Goal: Task Accomplishment & Management: Use online tool/utility

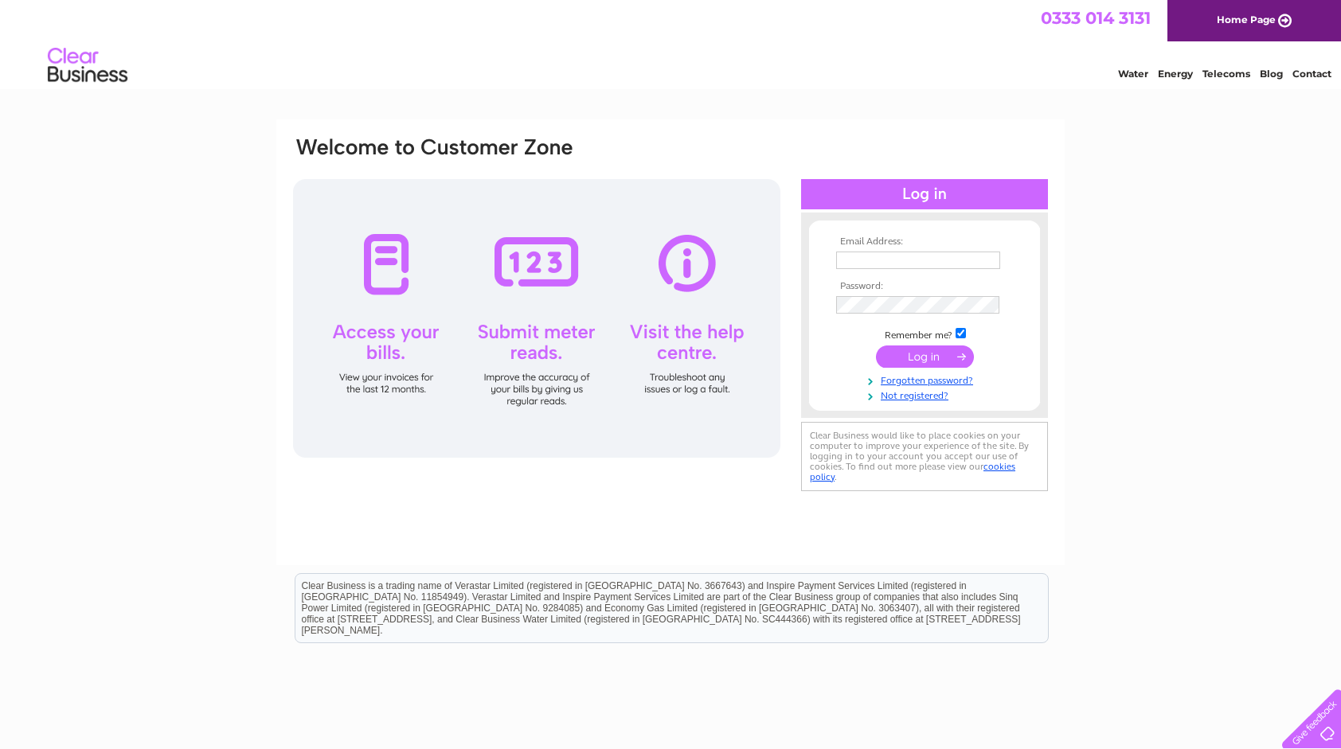
type input "dunnsgarage@ymail.com"
click at [914, 358] on input "submit" at bounding box center [925, 356] width 98 height 22
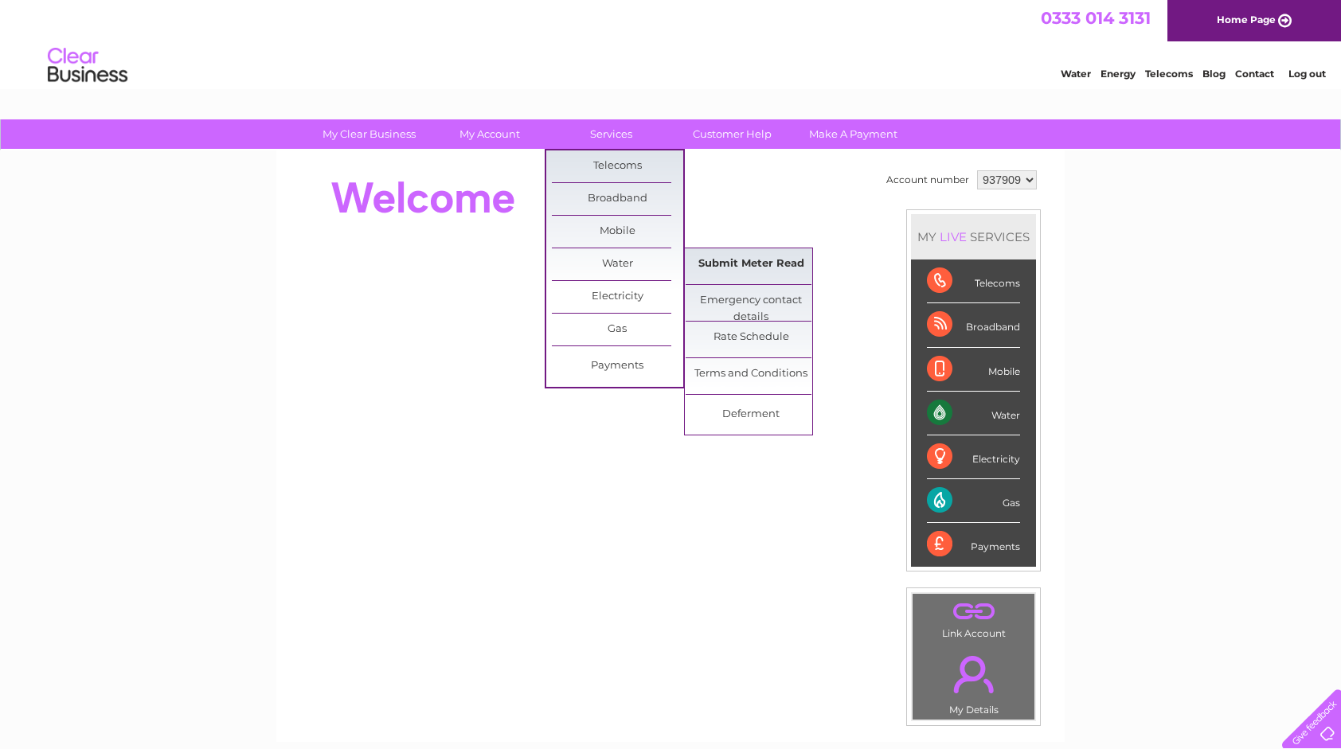
click at [721, 259] on link "Submit Meter Read" at bounding box center [750, 264] width 131 height 32
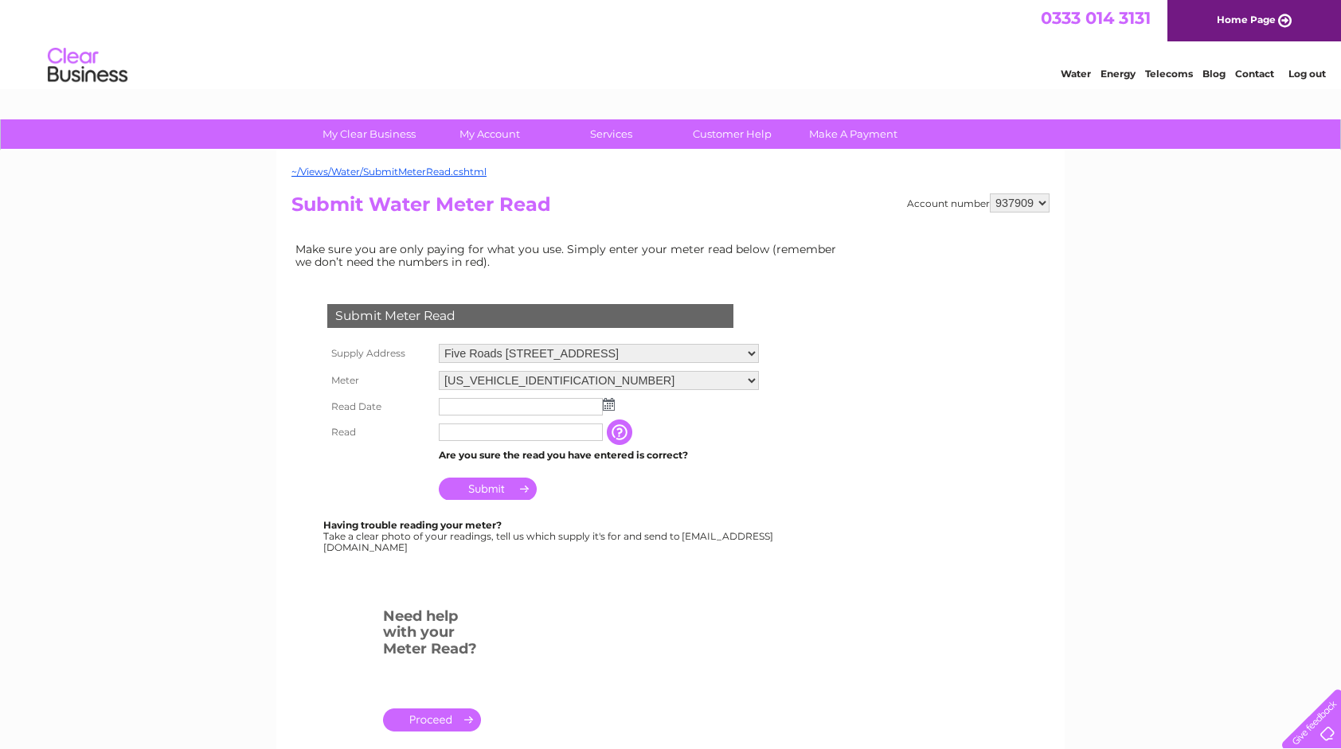
click at [605, 398] on img at bounding box center [609, 404] width 12 height 13
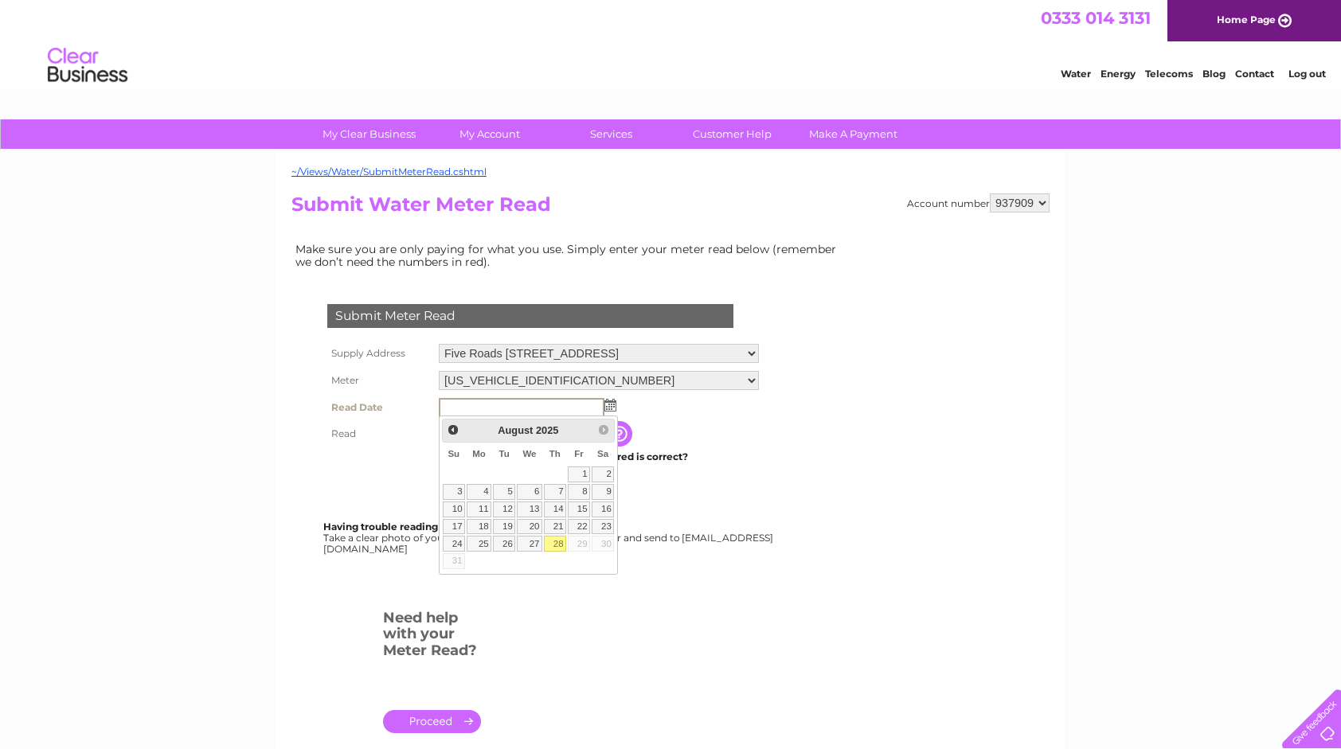
click at [558, 538] on link "28" at bounding box center [555, 544] width 22 height 16
type input "2025/08/28"
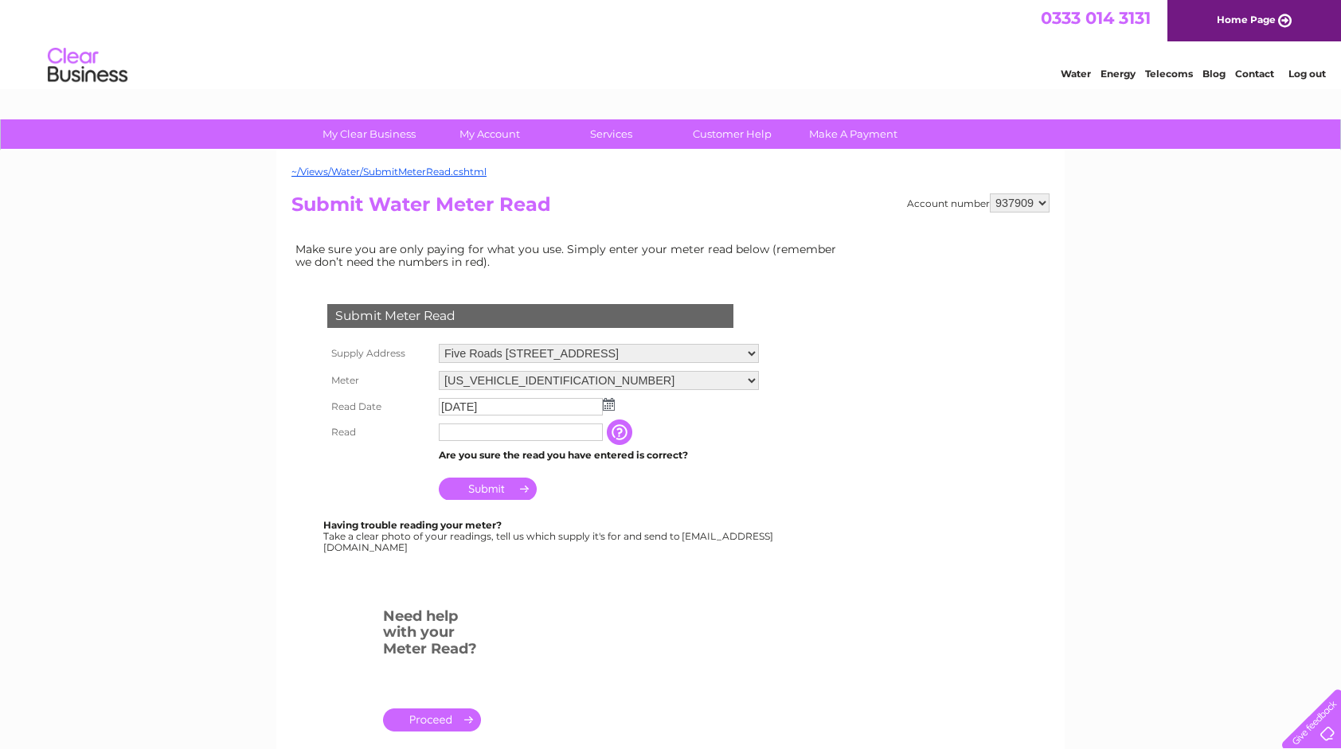
click at [463, 429] on input "text" at bounding box center [521, 433] width 164 height 18
type input "7022"
click at [484, 485] on input "Submit" at bounding box center [488, 489] width 98 height 22
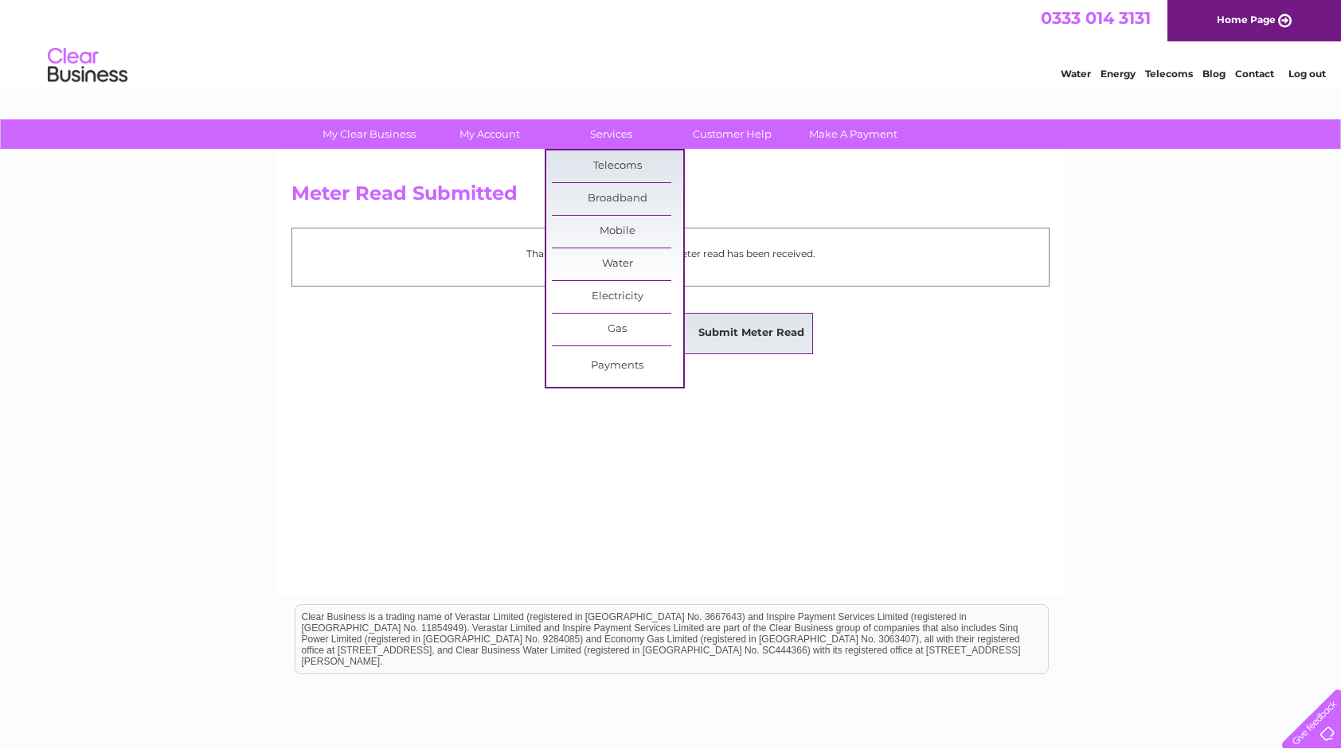
click at [712, 323] on link "Submit Meter Read" at bounding box center [750, 334] width 131 height 32
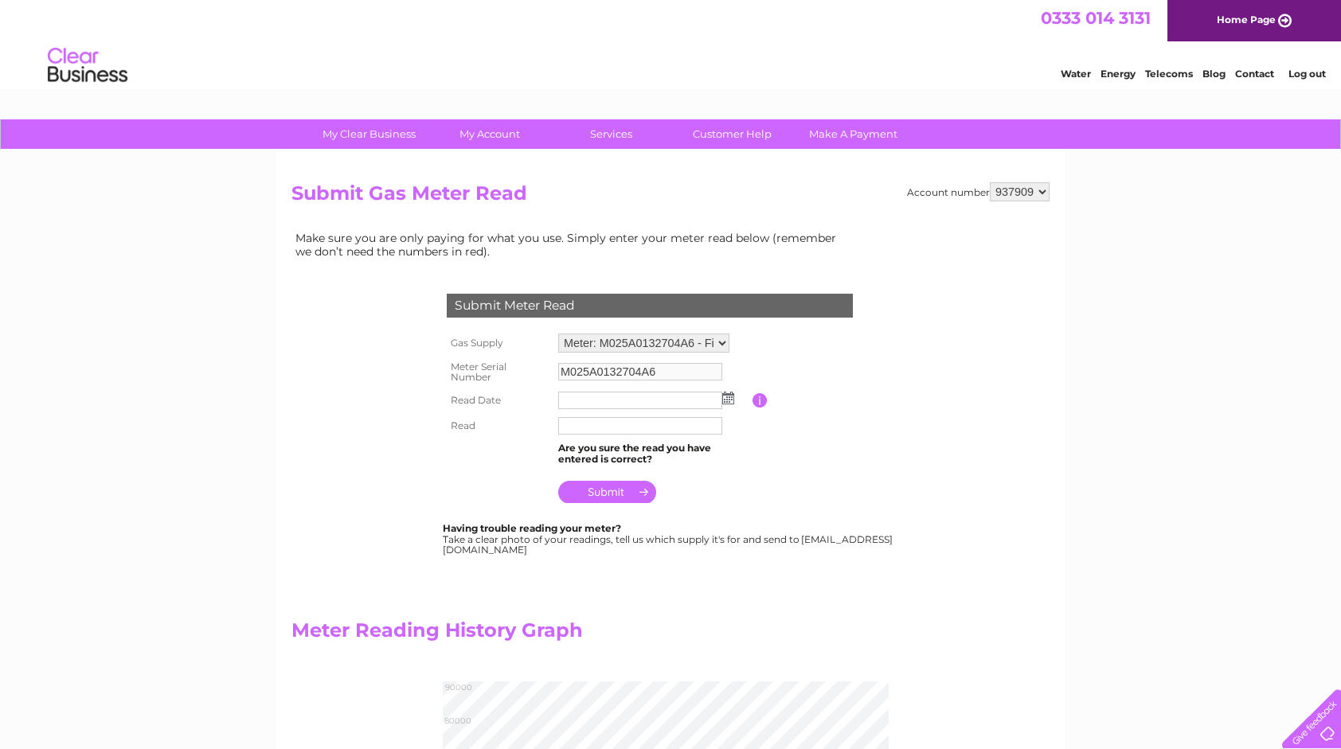
click at [726, 401] on img at bounding box center [728, 398] width 12 height 13
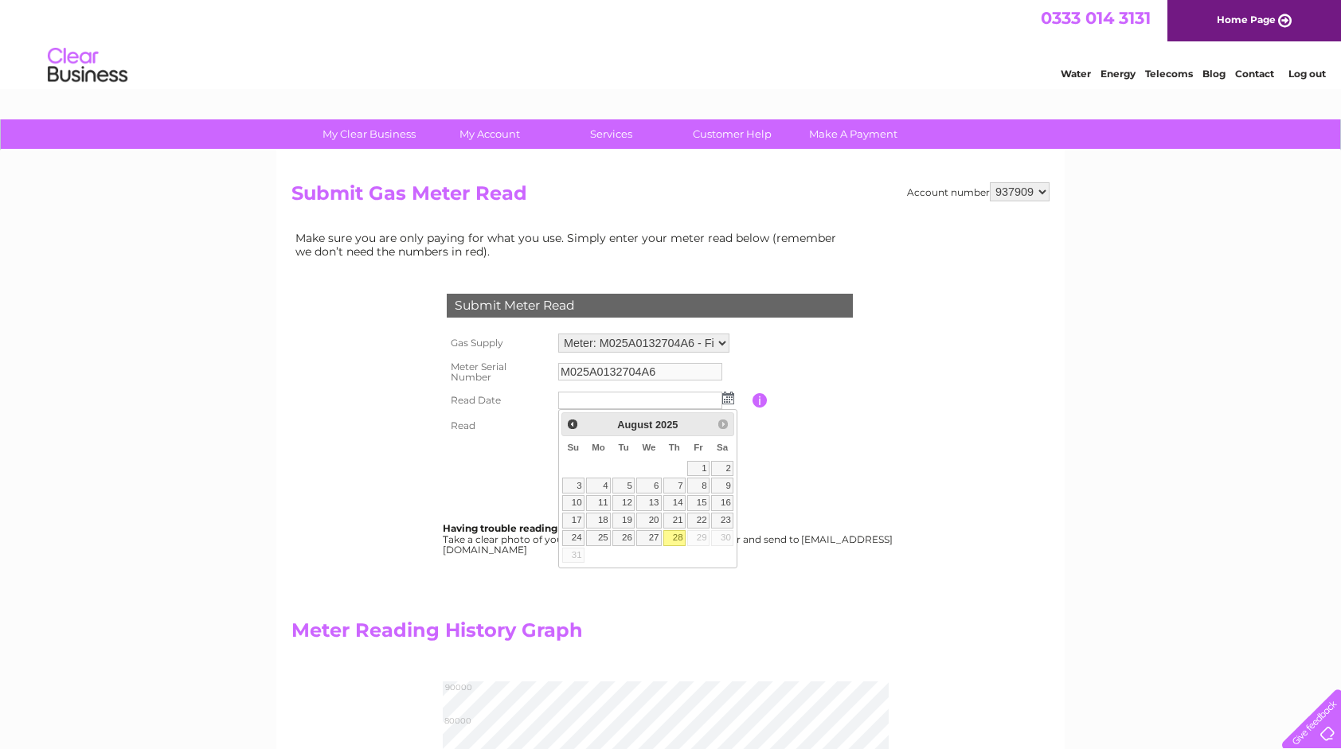
click at [678, 532] on link "28" at bounding box center [674, 538] width 22 height 16
type input "[DATE]"
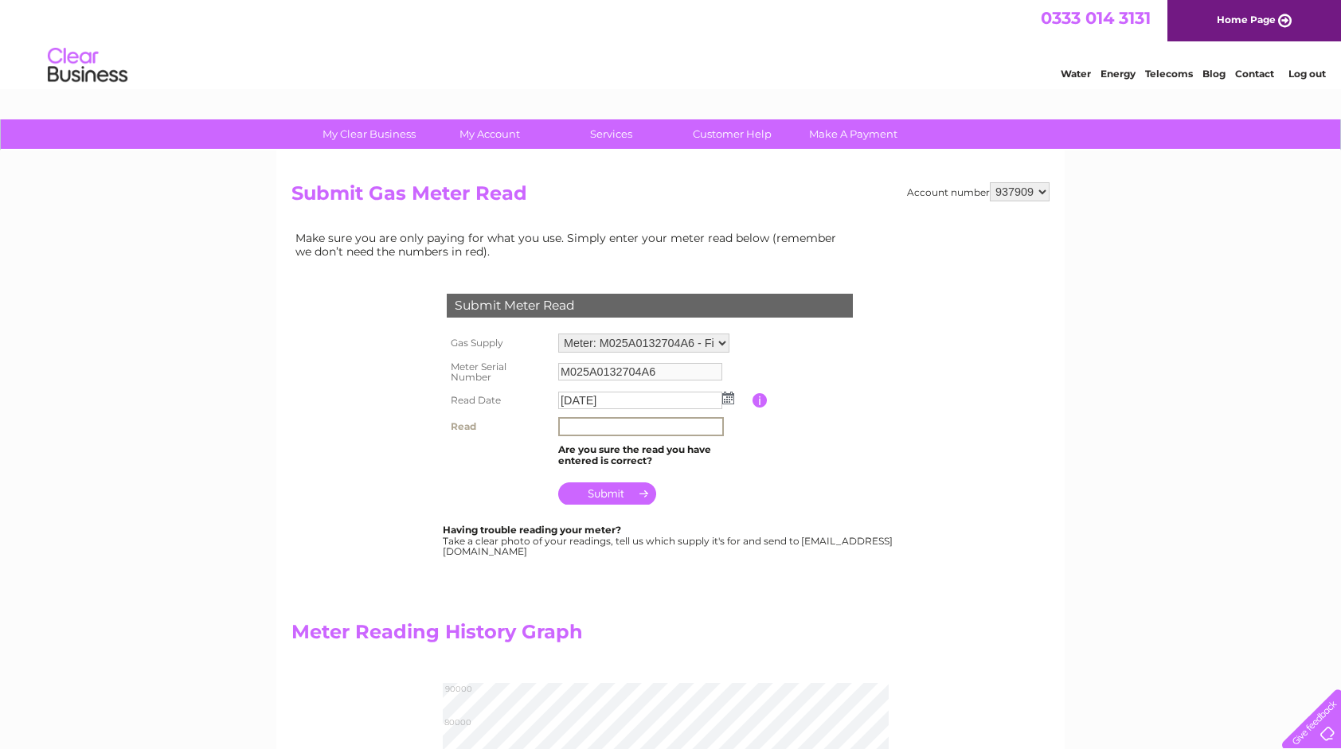
click at [590, 427] on input "text" at bounding box center [641, 426] width 166 height 19
type input "81821"
click at [610, 490] on input "submit" at bounding box center [607, 492] width 98 height 22
